Goal: Transaction & Acquisition: Purchase product/service

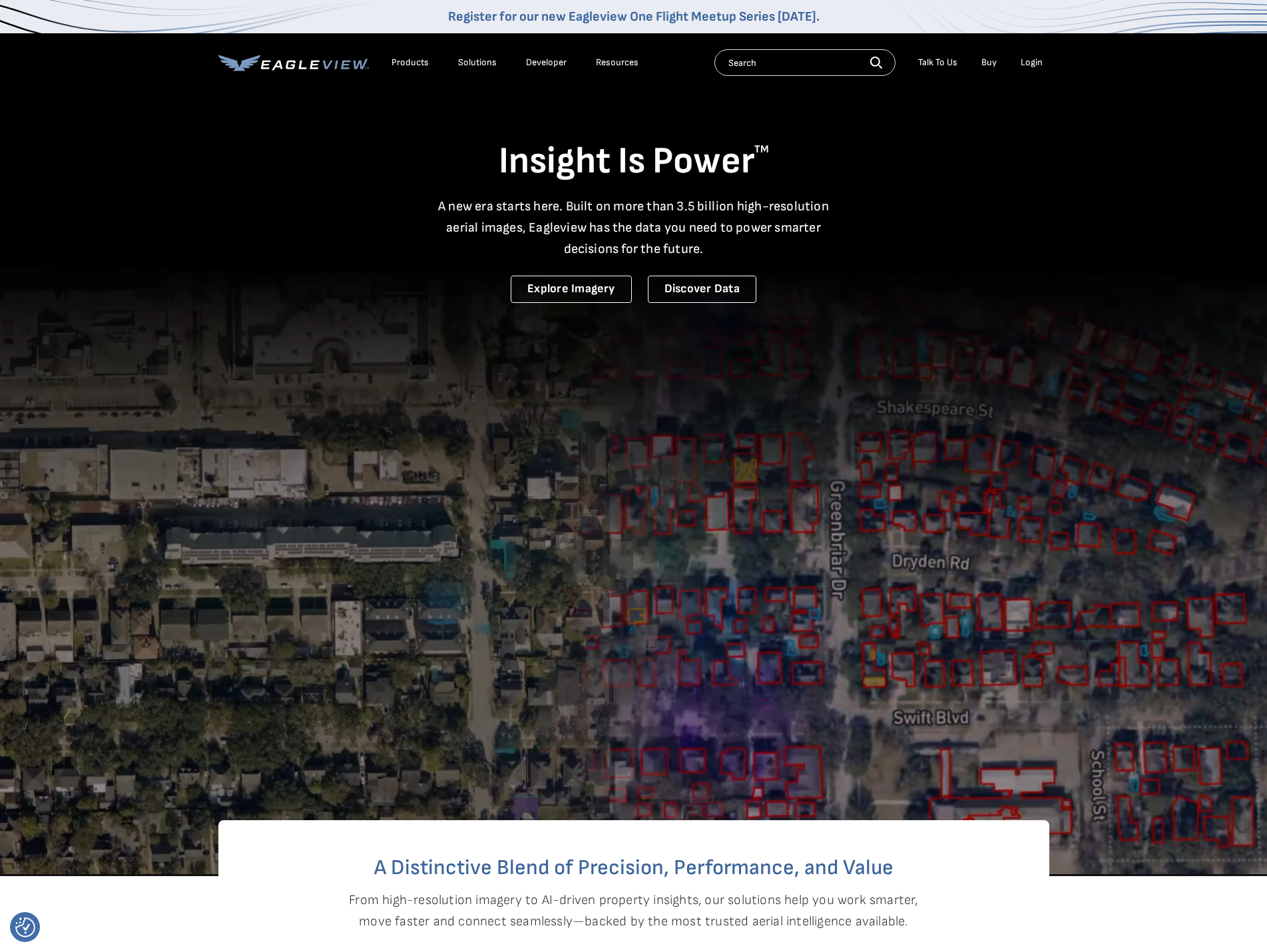
click at [1042, 61] on li "Login" at bounding box center [1032, 62] width 35 height 20
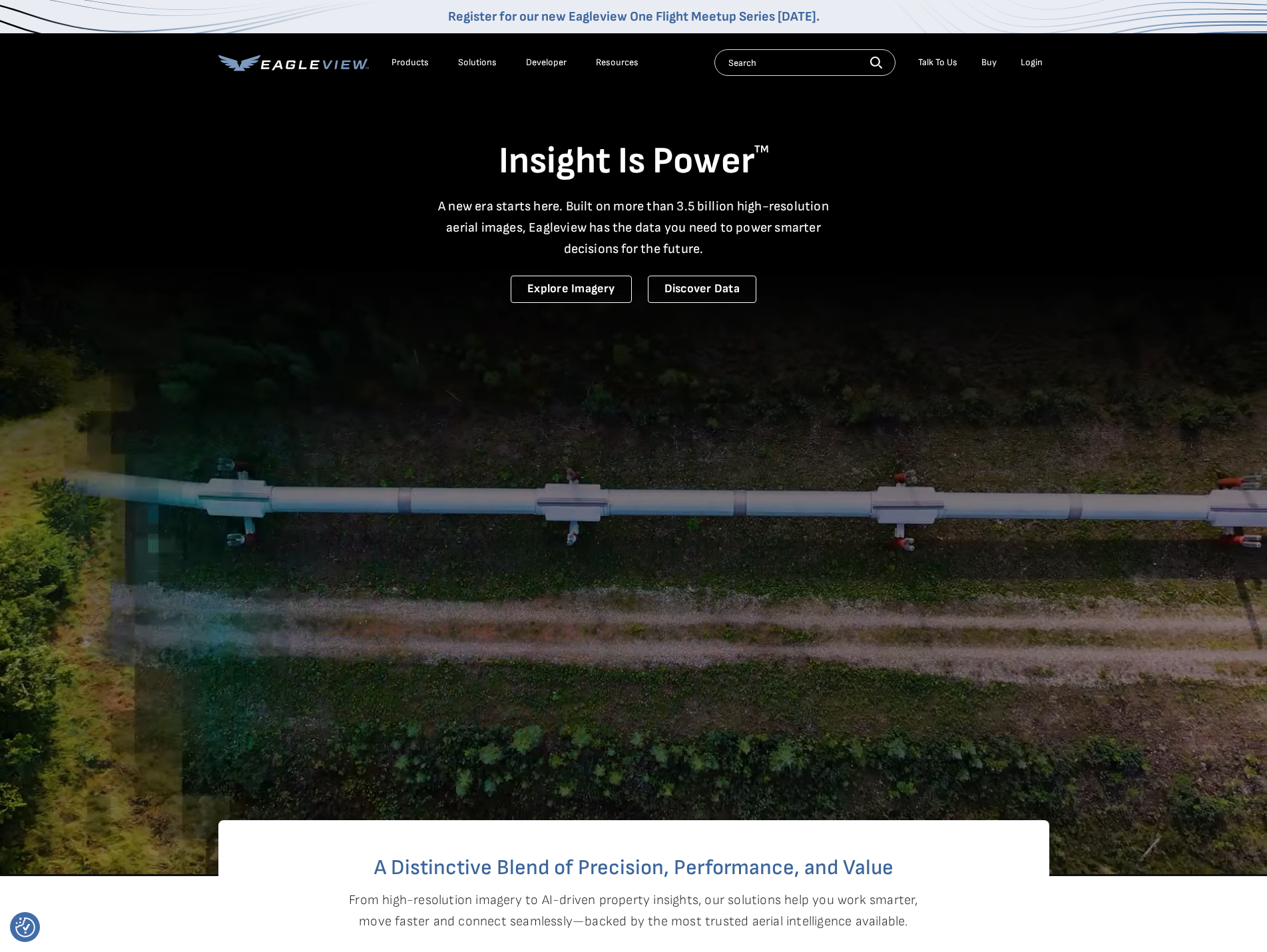
click at [1030, 59] on div "Login" at bounding box center [1032, 62] width 22 height 12
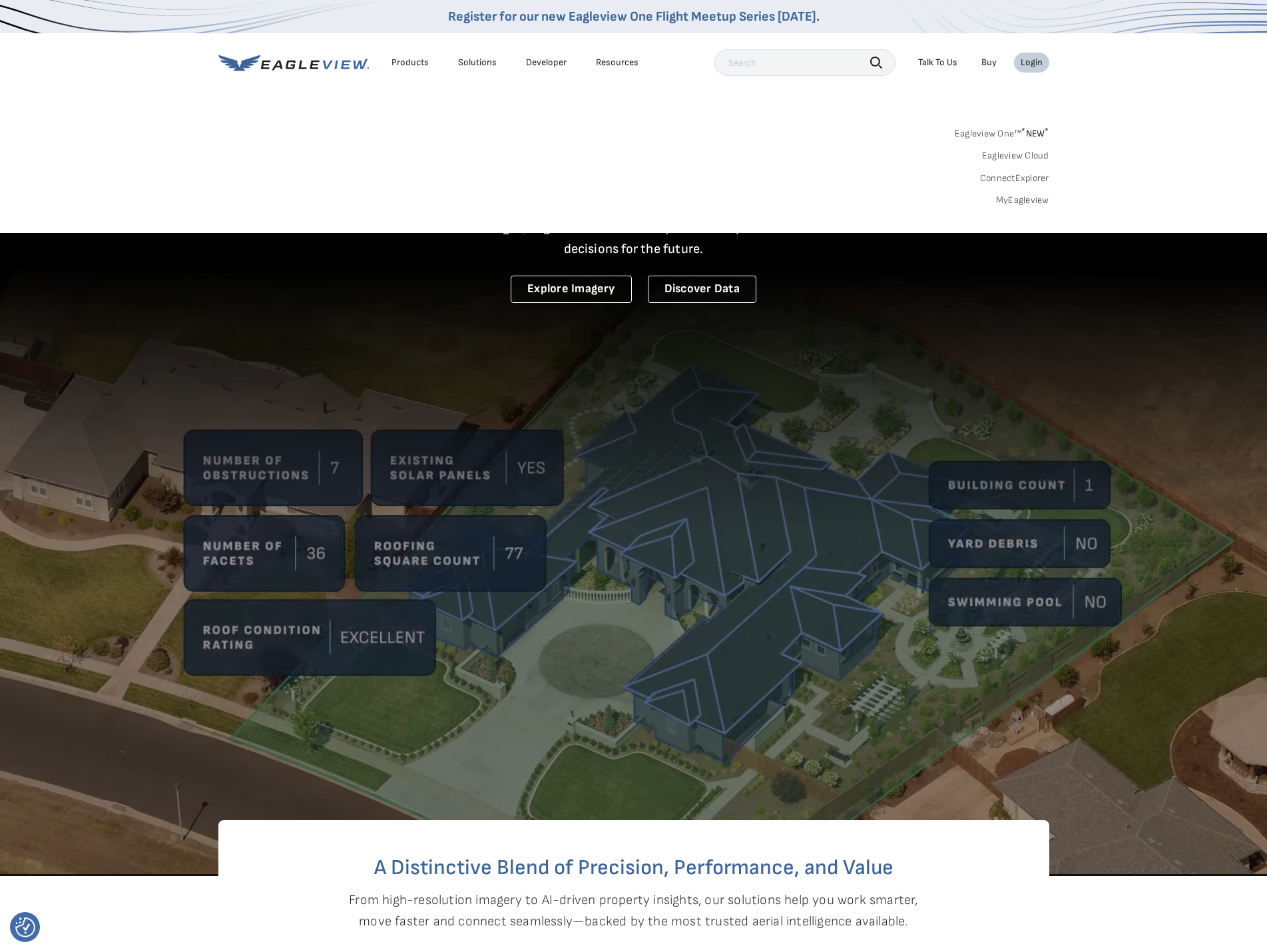
click at [1024, 202] on link "MyEagleview" at bounding box center [1022, 200] width 53 height 12
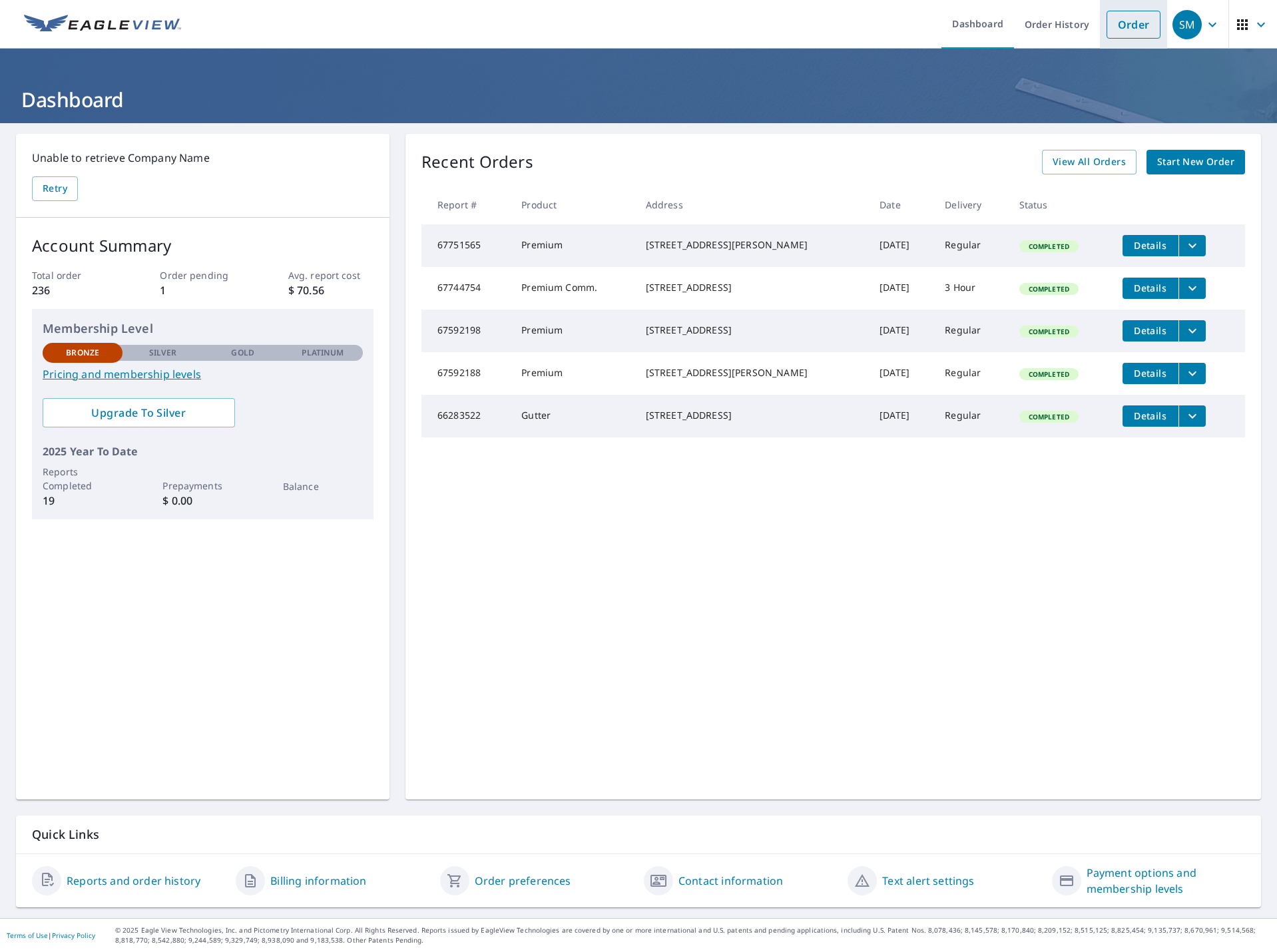
click at [1126, 23] on link "Order" at bounding box center [1134, 24] width 54 height 28
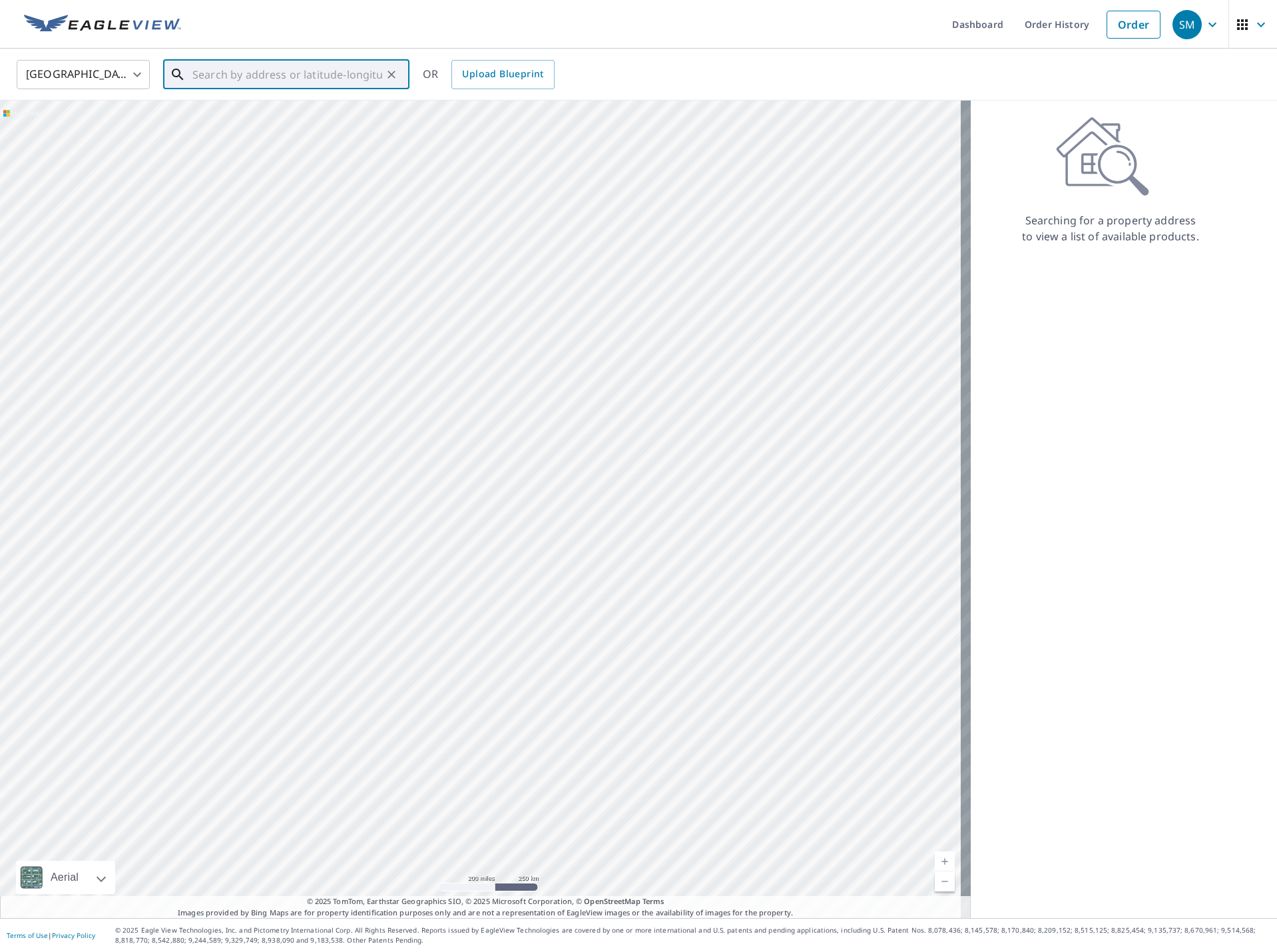
click at [325, 77] on input "text" at bounding box center [288, 75] width 190 height 37
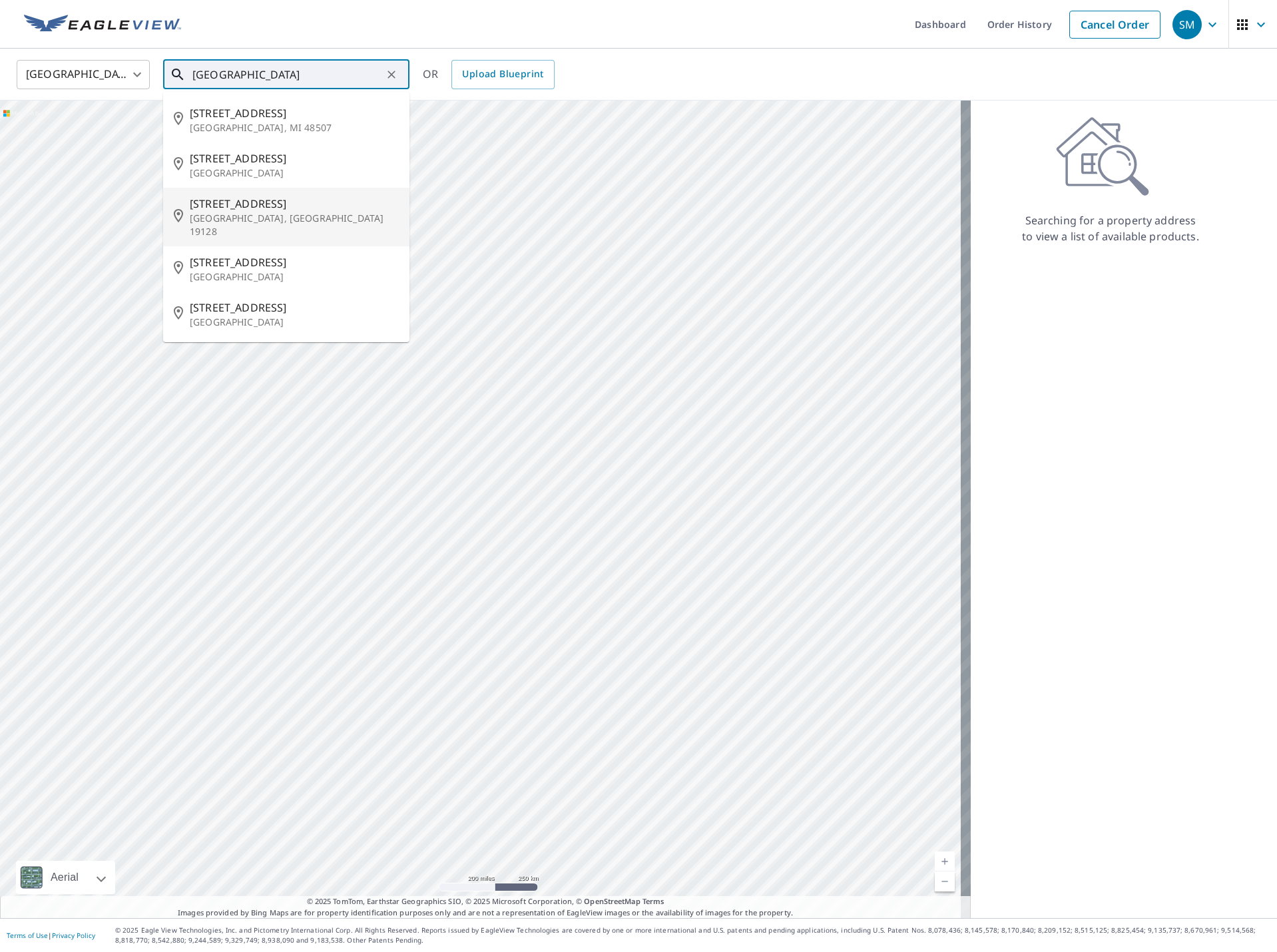
click at [264, 216] on p "Philadelphia, PA 19128" at bounding box center [295, 225] width 209 height 26
type input "5189 Ridge Ave Philadelphia, PA 19128"
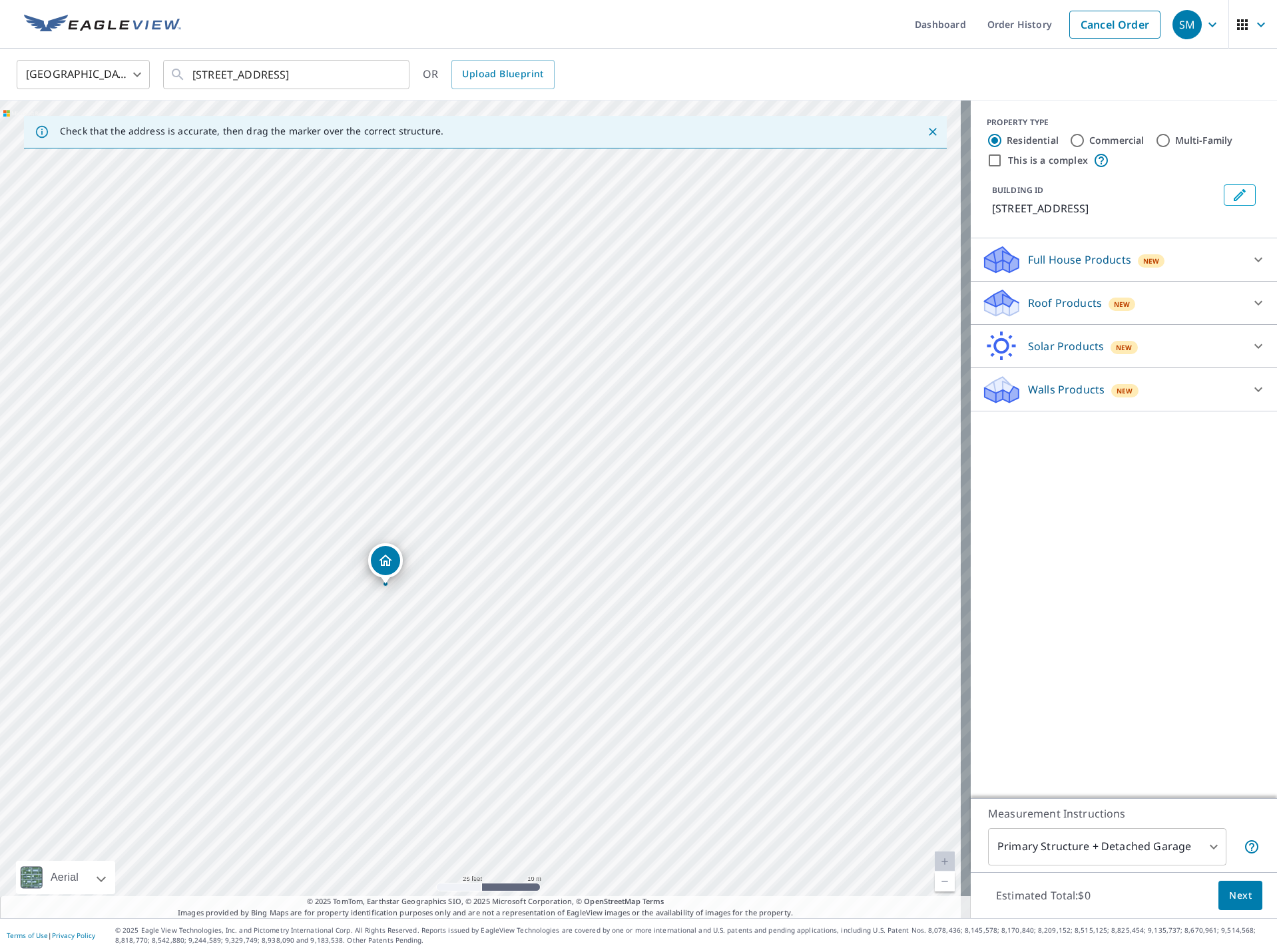
drag, startPoint x: 333, startPoint y: 644, endPoint x: 363, endPoint y: 583, distance: 68.0
click at [363, 583] on div "5189 Ridge Ave Philadelphia, PA 19128" at bounding box center [485, 509] width 971 height 817
click at [1057, 256] on p "Full House Products" at bounding box center [1079, 260] width 104 height 15
click at [1070, 138] on input "Commercial" at bounding box center [1077, 140] width 16 height 15
radio input "true"
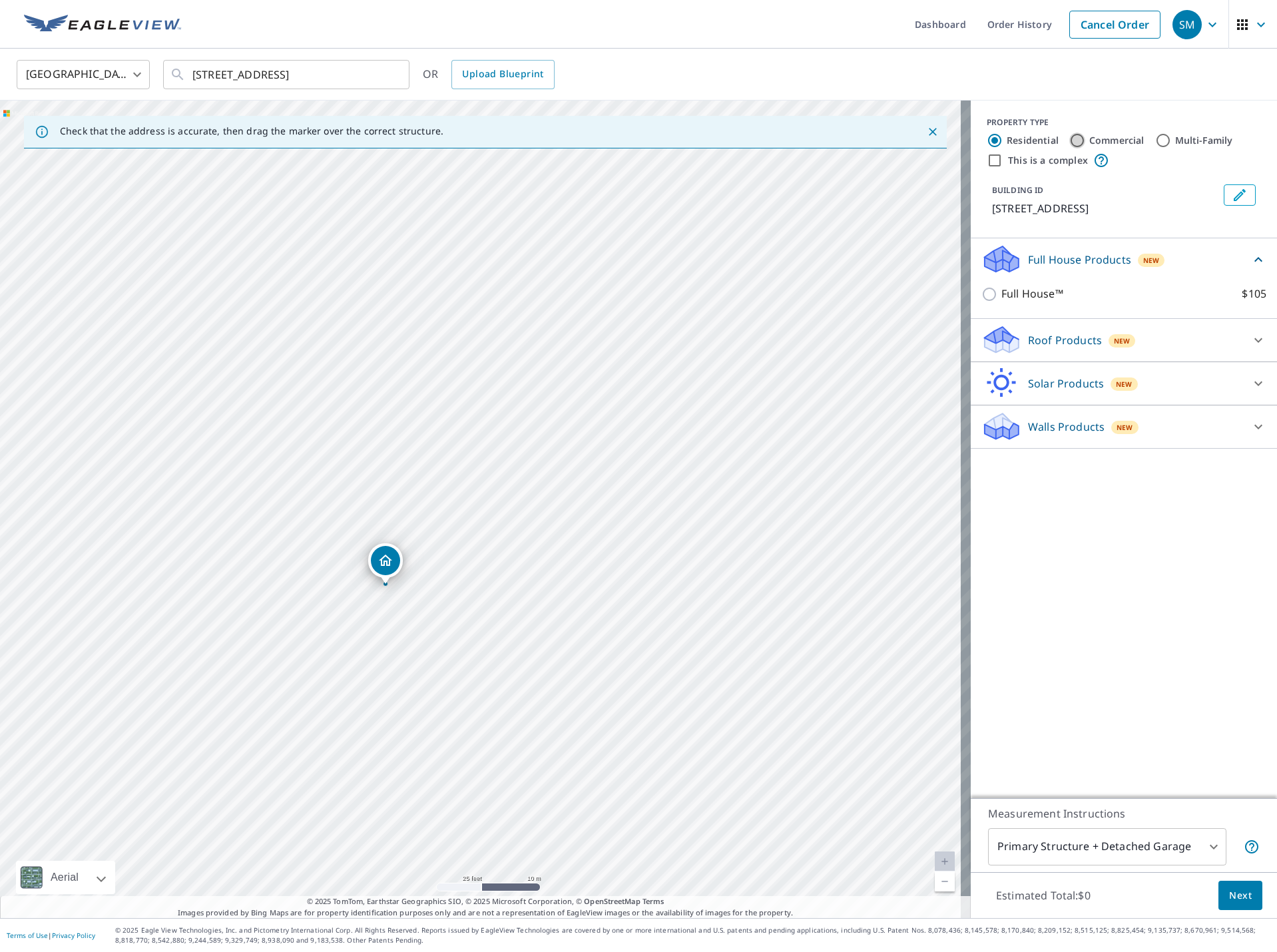
type input "4"
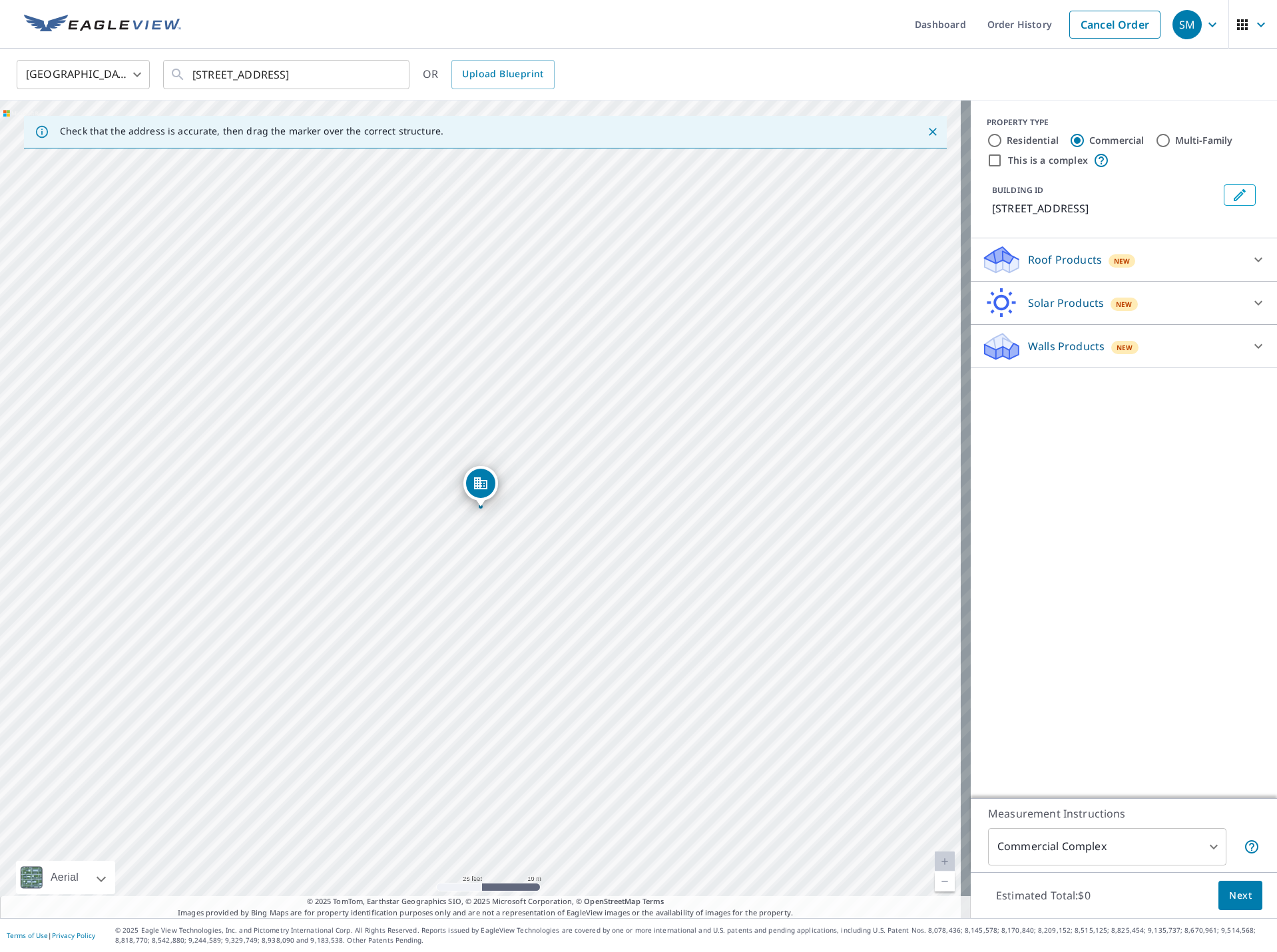
click at [1012, 252] on div "Roof Products New" at bounding box center [1111, 260] width 261 height 31
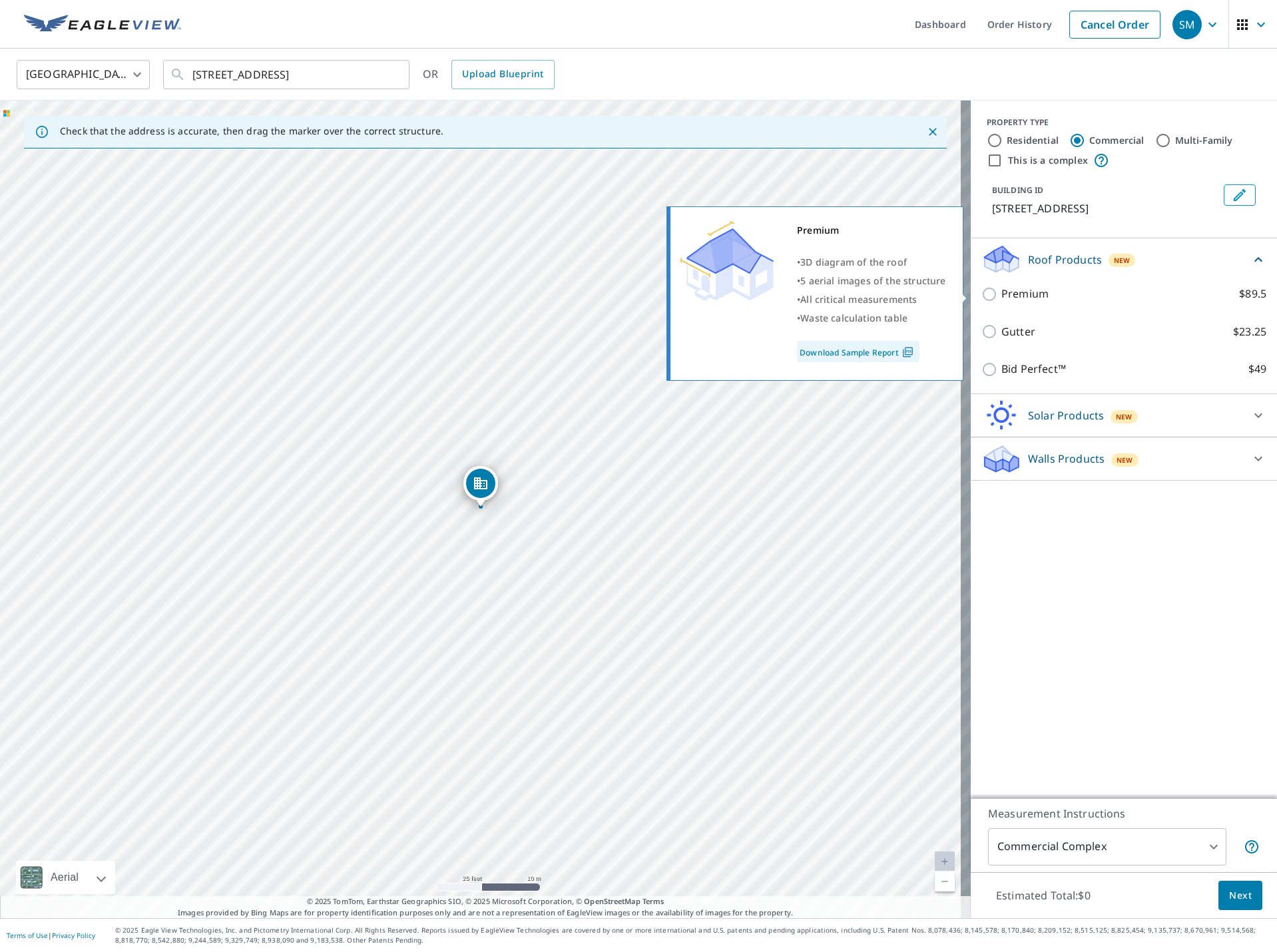
click at [981, 292] on input "Premium $89.5" at bounding box center [991, 294] width 20 height 15
checkbox input "true"
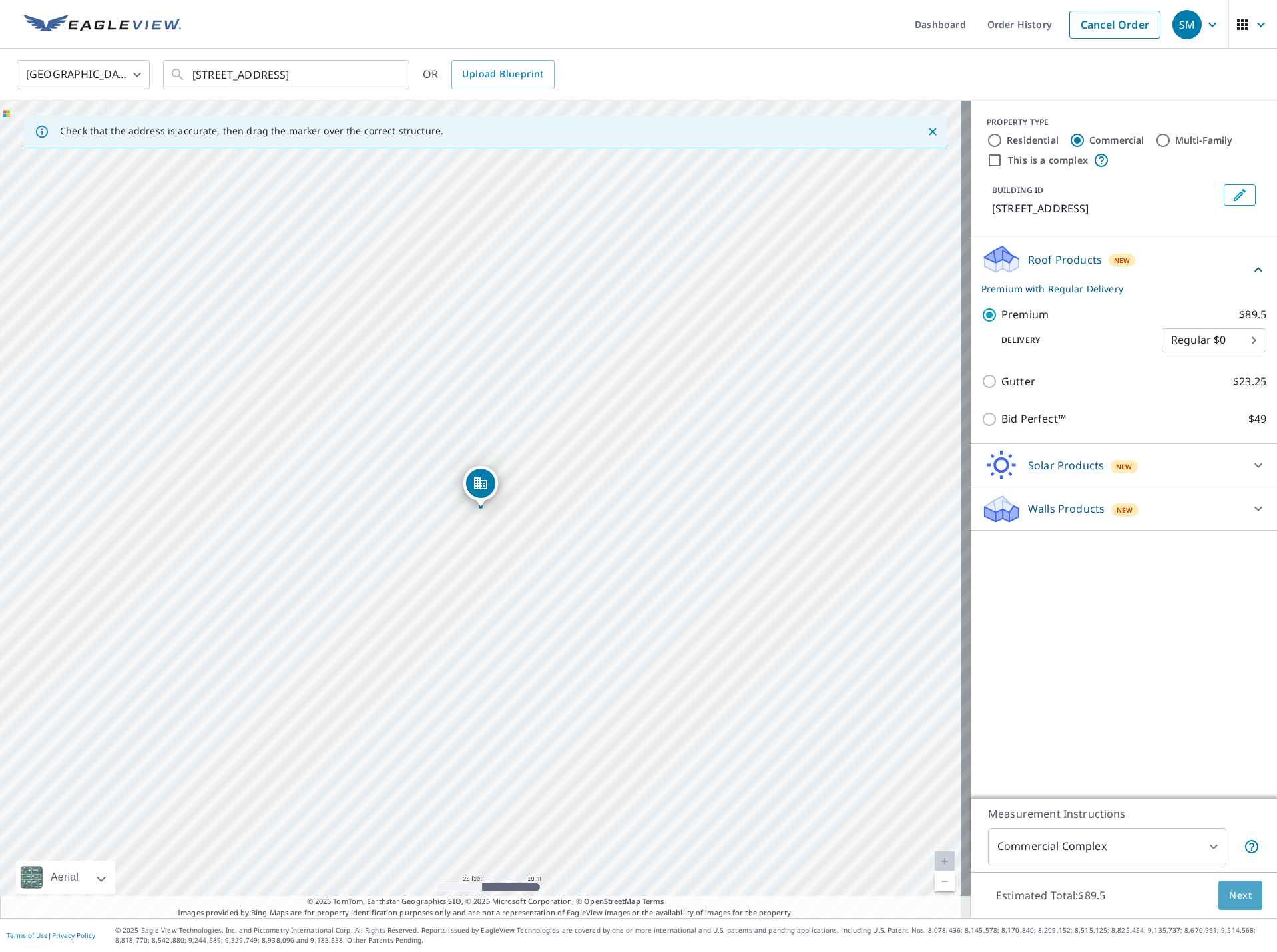
click at [1234, 891] on span "Next" at bounding box center [1240, 895] width 22 height 16
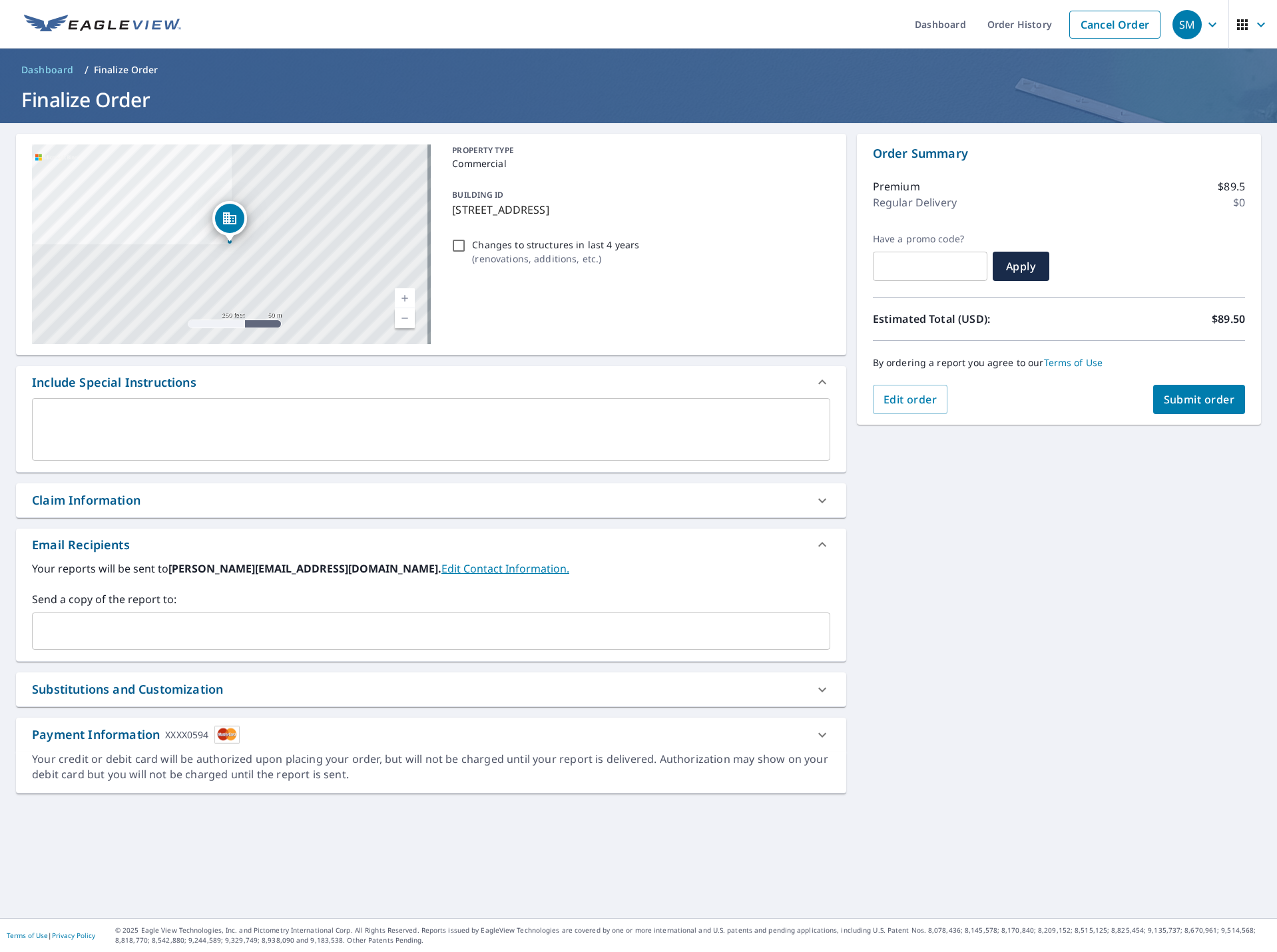
click at [1202, 402] on span "Submit order" at bounding box center [1199, 399] width 72 height 15
